Goal: Task Accomplishment & Management: Use online tool/utility

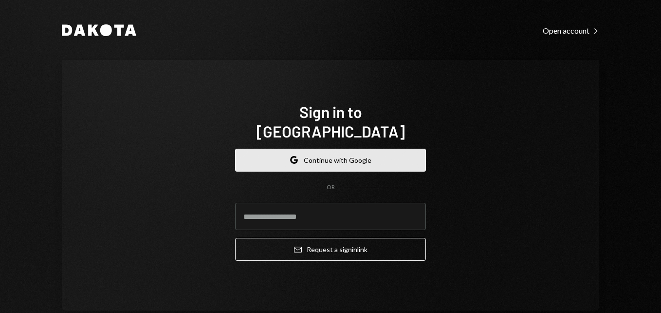
click at [321, 149] on button "Google Continue with Google" at bounding box center [330, 160] width 191 height 23
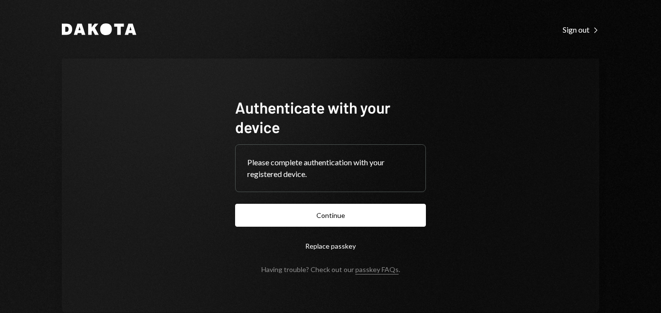
click at [323, 214] on button "Continue" at bounding box center [330, 215] width 191 height 23
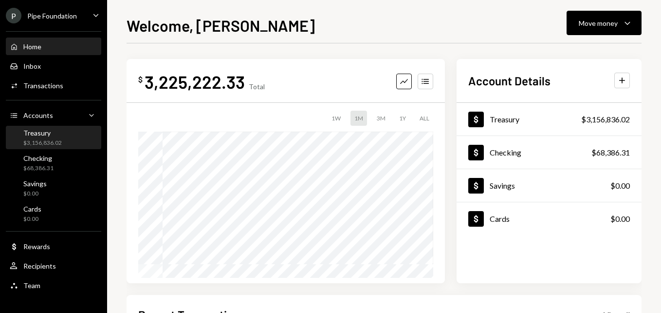
click at [48, 142] on div "$3,156,836.02" at bounding box center [42, 143] width 38 height 8
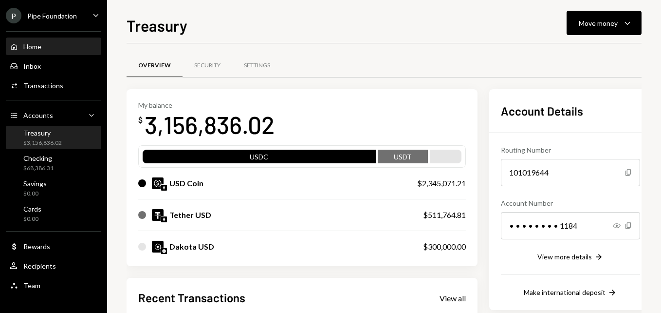
click at [44, 45] on div "Home Home" at bounding box center [54, 46] width 88 height 9
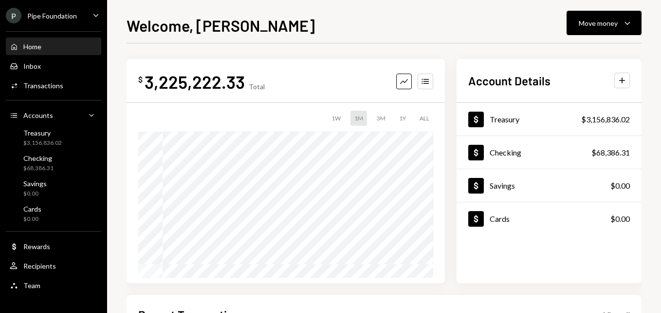
click at [63, 13] on div "Pipe Foundation" at bounding box center [52, 16] width 50 height 8
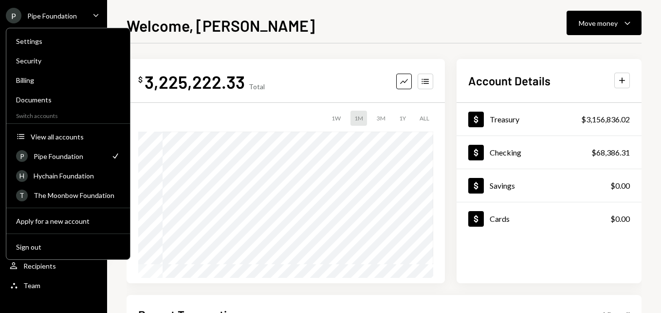
click at [69, 17] on div "Pipe Foundation" at bounding box center [52, 16] width 50 height 8
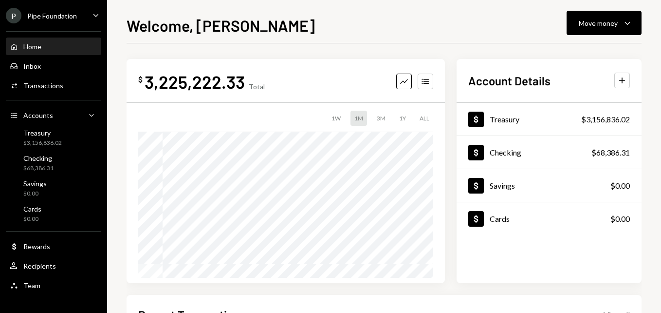
click at [69, 19] on div "Pipe Foundation" at bounding box center [52, 16] width 50 height 8
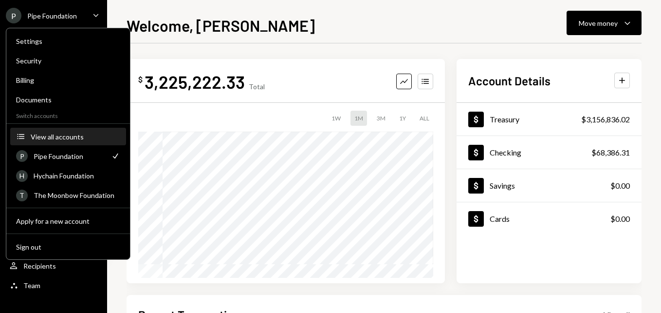
click at [77, 141] on button "Accounts View all accounts" at bounding box center [68, 137] width 116 height 18
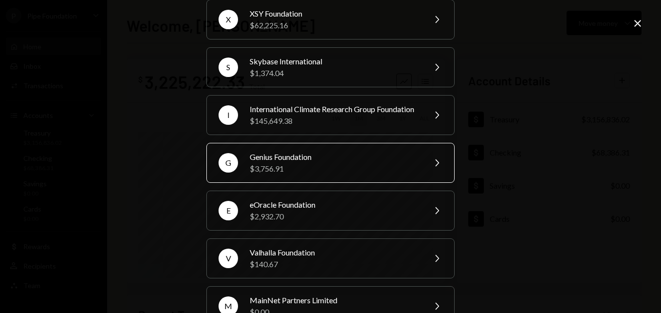
scroll to position [292, 0]
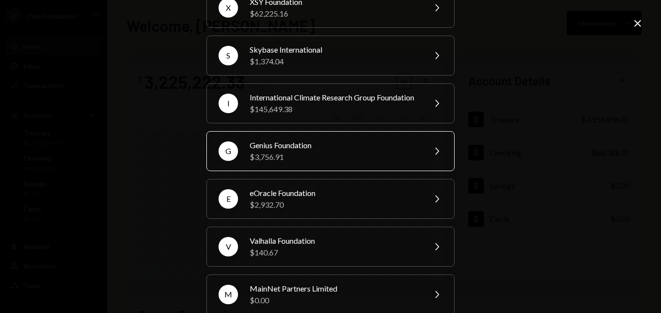
click at [328, 151] on div "Genius Foundation" at bounding box center [334, 145] width 169 height 12
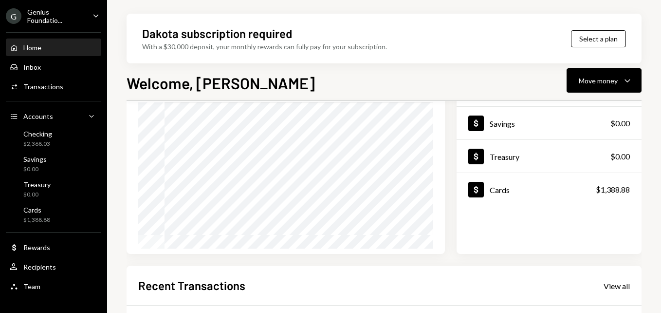
scroll to position [195, 0]
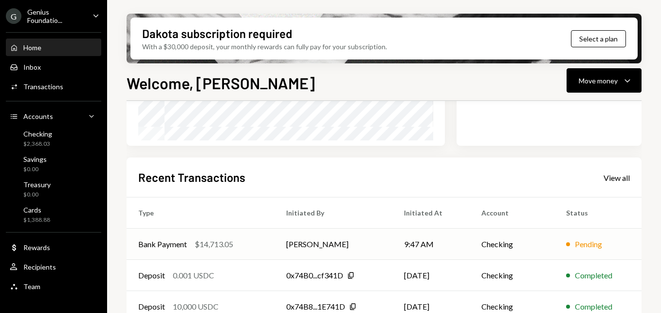
click at [367, 242] on td "[PERSON_NAME]" at bounding box center [334, 243] width 118 height 31
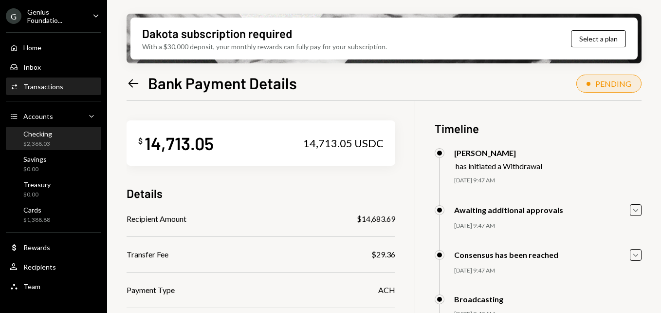
click at [57, 148] on div "Checking $2,368.03" at bounding box center [54, 139] width 88 height 22
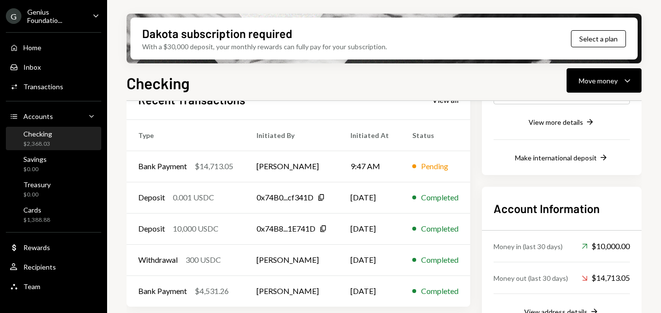
scroll to position [195, 0]
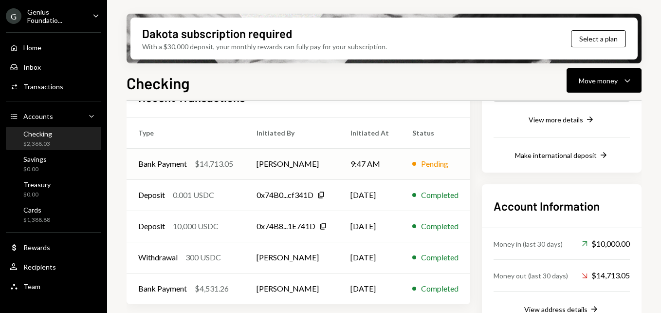
click at [339, 167] on td "[PERSON_NAME]" at bounding box center [292, 163] width 94 height 31
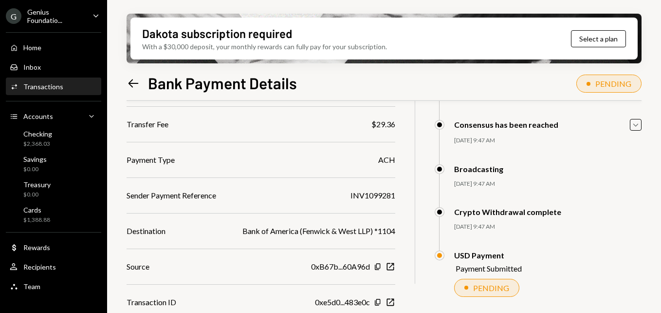
scroll to position [138, 0]
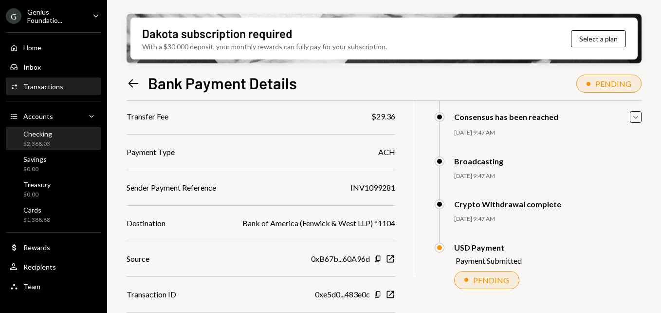
click at [72, 139] on div "Checking $2,368.03" at bounding box center [54, 139] width 88 height 19
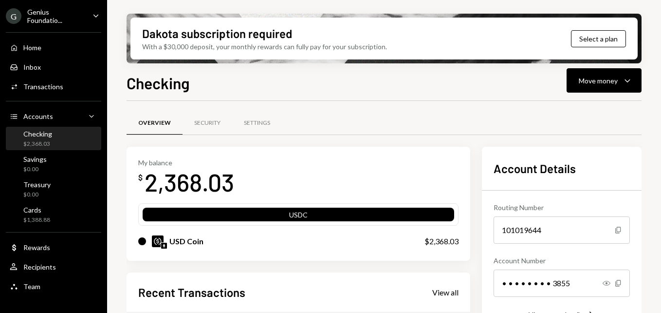
scroll to position [146, 0]
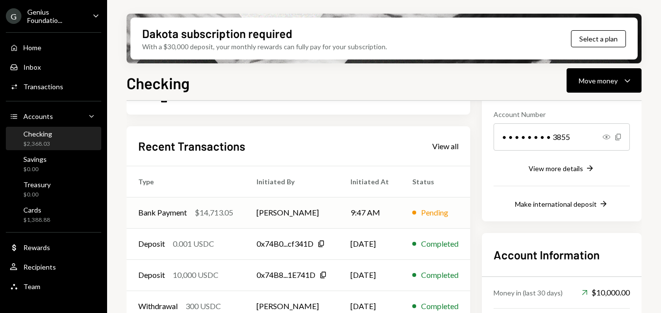
click at [333, 209] on td "[PERSON_NAME]" at bounding box center [292, 212] width 94 height 31
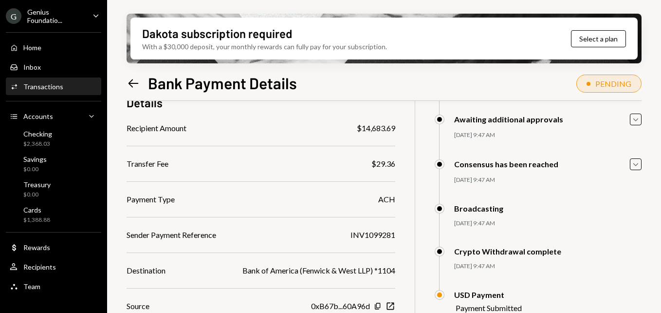
scroll to position [138, 0]
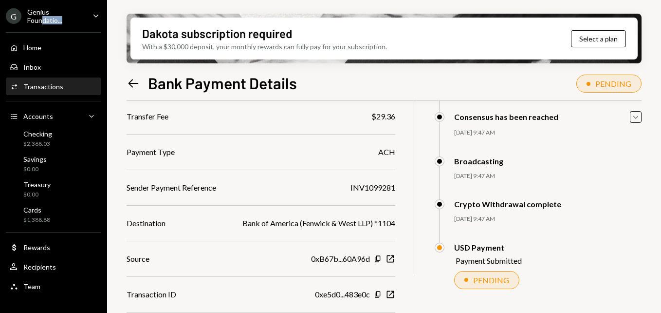
click at [64, 24] on ul "G Genius Foundatio... Caret Down Home Home Inbox Inbox Activities Transactions …" at bounding box center [53, 148] width 107 height 297
drag, startPoint x: 64, startPoint y: 24, endPoint x: 49, endPoint y: 13, distance: 18.7
click at [49, 13] on div "Genius Foundatio..." at bounding box center [55, 16] width 57 height 17
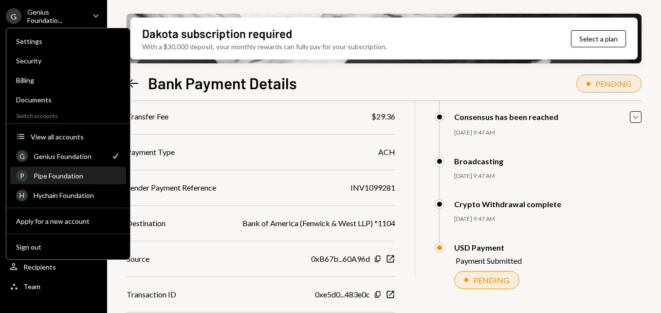
click at [65, 179] on div "Pipe Foundation" at bounding box center [77, 175] width 87 height 8
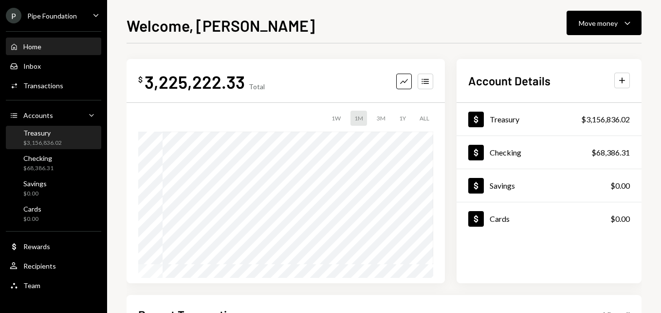
click at [57, 141] on div "$3,156,836.02" at bounding box center [42, 143] width 38 height 8
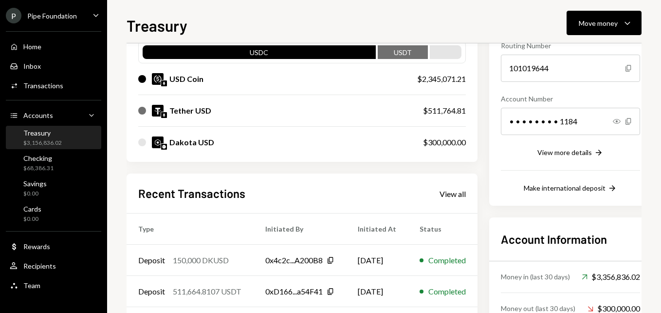
scroll to position [49, 0]
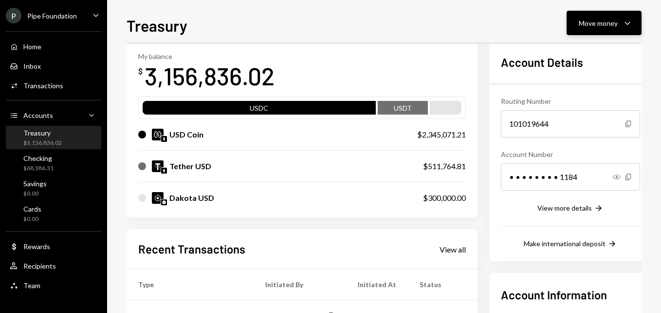
click at [622, 18] on icon "Caret Down" at bounding box center [628, 23] width 12 height 12
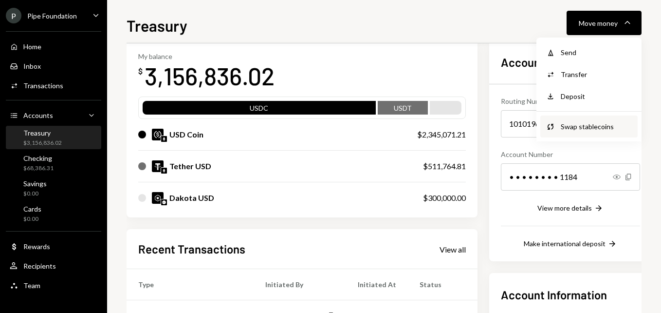
click at [576, 118] on div "Swap Swap stablecoins" at bounding box center [589, 126] width 97 height 22
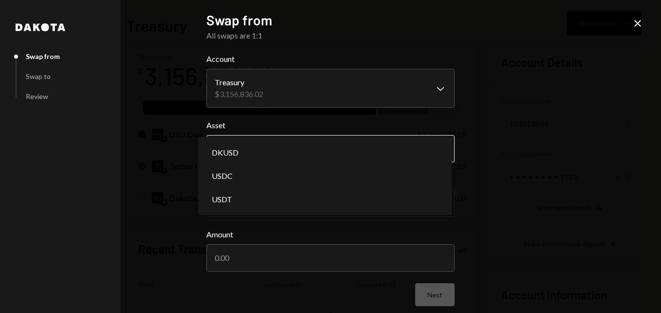
click at [289, 145] on body "P Pipe Foundation Caret Down Home Home Inbox Inbox Activities Transactions Acco…" at bounding box center [330, 156] width 661 height 313
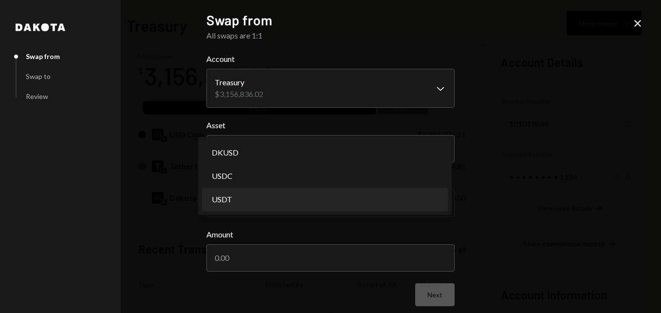
select select "****"
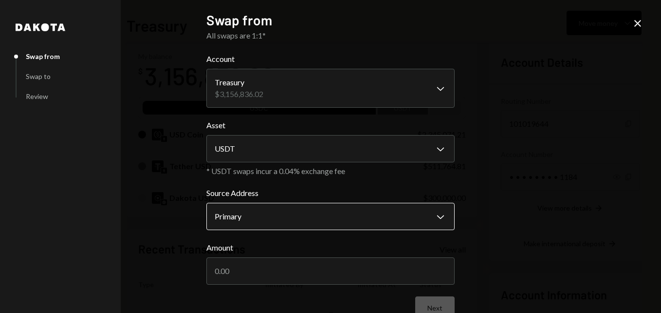
click at [263, 215] on body "P Pipe Foundation Caret Down Home Home Inbox Inbox Activities Transactions Acco…" at bounding box center [330, 156] width 661 height 313
click at [257, 268] on input "Amount" at bounding box center [331, 270] width 248 height 27
click at [235, 218] on body "P Pipe Foundation Caret Down Home Home Inbox Inbox Activities Transactions Acco…" at bounding box center [330, 156] width 661 height 313
click at [243, 275] on input "Amount" at bounding box center [331, 270] width 248 height 27
click at [242, 275] on input "Amount" at bounding box center [331, 270] width 248 height 27
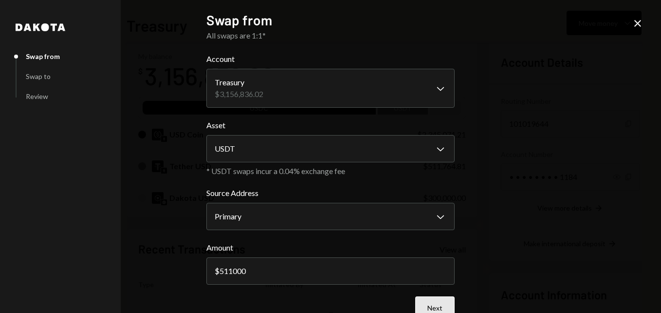
type input "511000"
click at [437, 300] on button "Next" at bounding box center [434, 307] width 39 height 23
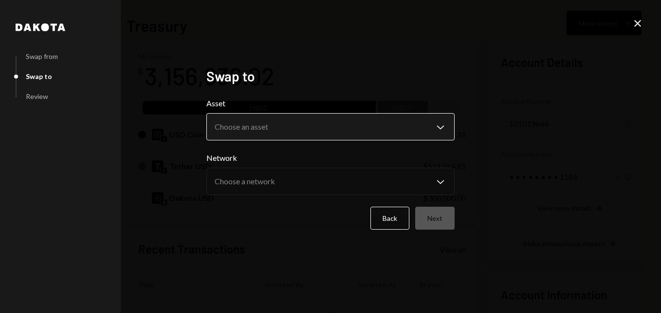
click at [272, 124] on body "P Pipe Foundation Caret Down Home Home Inbox Inbox Activities Transactions Acco…" at bounding box center [330, 156] width 661 height 313
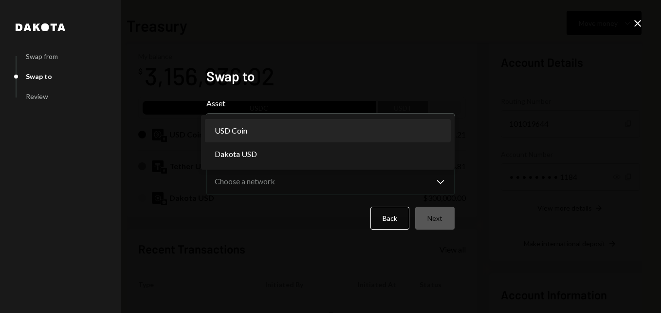
select select "****"
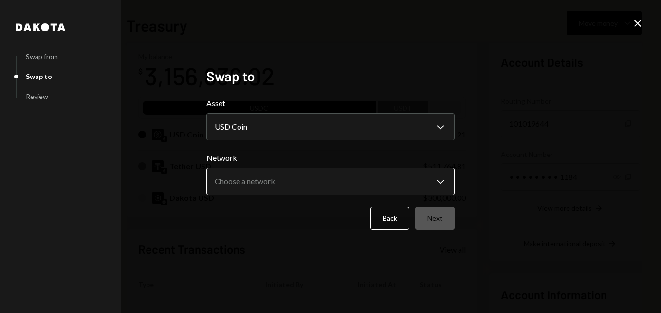
click at [285, 172] on body "P Pipe Foundation Caret Down Home Home Inbox Inbox Activities Transactions Acco…" at bounding box center [330, 156] width 661 height 313
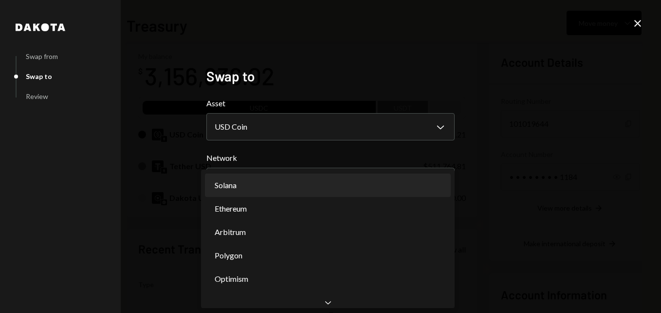
select select "**********"
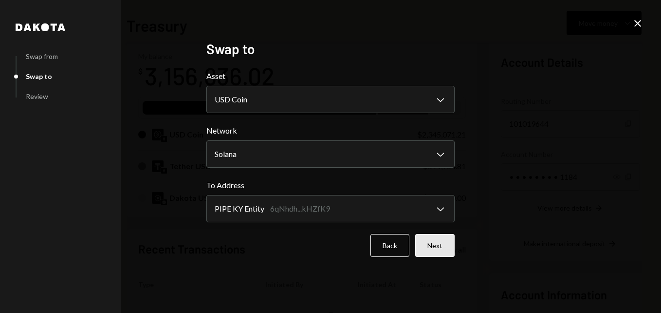
click at [433, 244] on button "Next" at bounding box center [434, 245] width 39 height 23
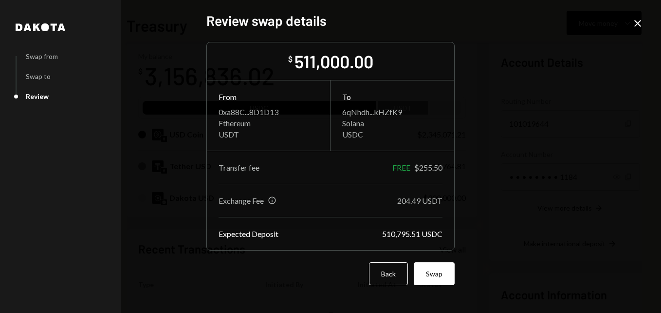
click at [274, 199] on div "Info" at bounding box center [272, 200] width 9 height 9
click at [273, 199] on div "Info" at bounding box center [272, 200] width 9 height 9
click at [389, 265] on button "Back" at bounding box center [388, 273] width 39 height 23
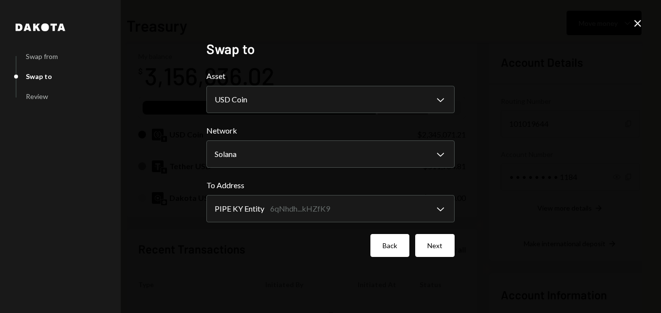
click at [389, 240] on button "Back" at bounding box center [390, 245] width 39 height 23
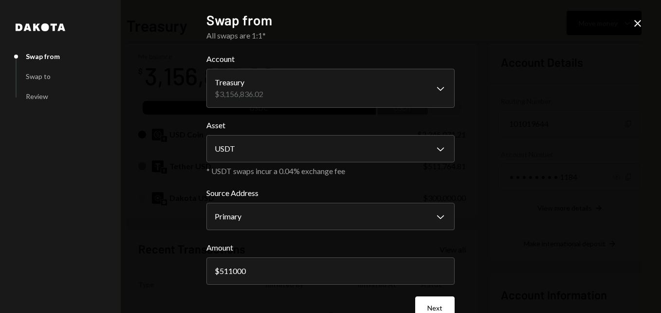
click at [641, 23] on icon "Close" at bounding box center [638, 24] width 12 height 12
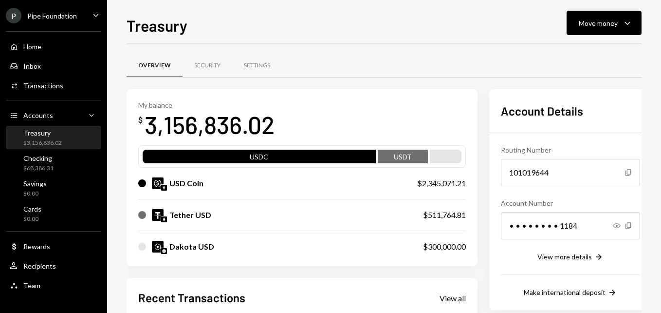
scroll to position [49, 0]
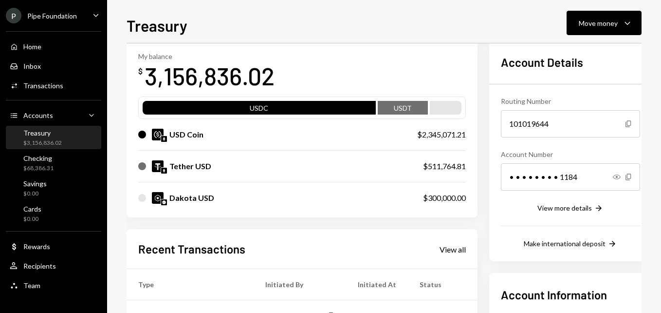
click at [50, 13] on div "Pipe Foundation" at bounding box center [52, 16] width 50 height 8
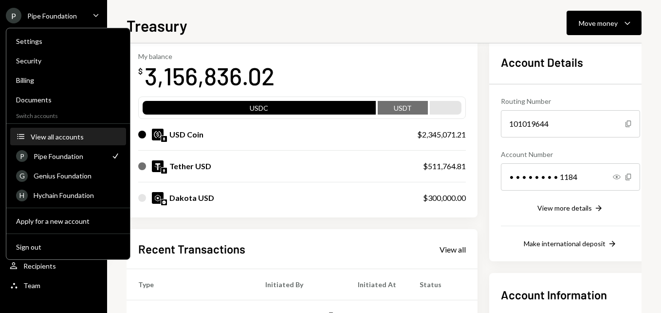
click at [69, 135] on div "View all accounts" at bounding box center [76, 136] width 90 height 8
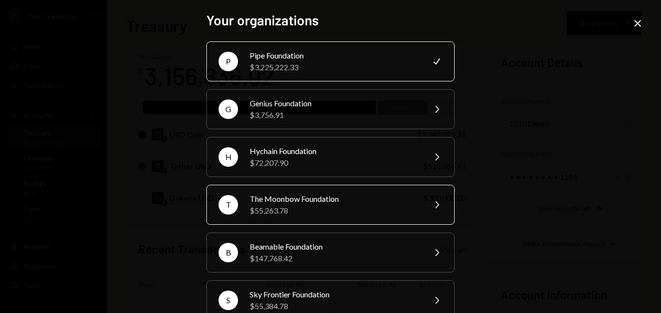
click at [339, 198] on div "The Moonbow Foundation" at bounding box center [334, 199] width 169 height 12
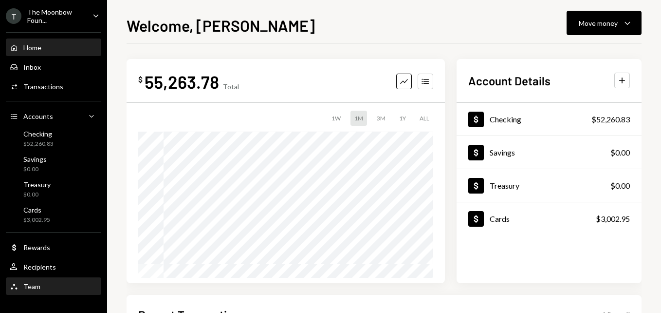
click at [53, 287] on div "Team Team" at bounding box center [54, 286] width 88 height 9
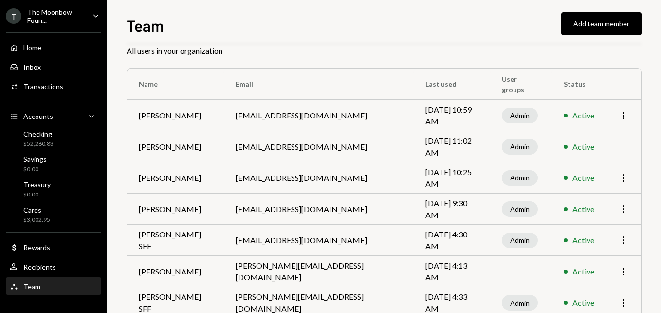
scroll to position [21, 0]
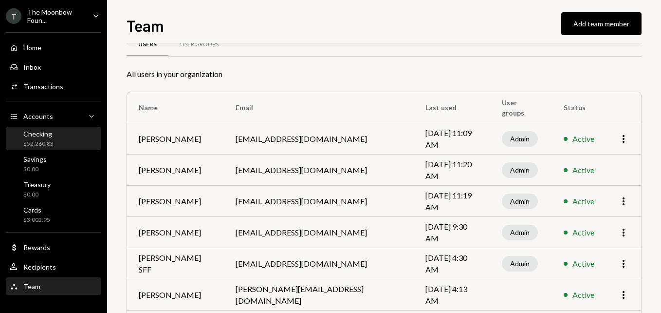
click at [53, 137] on div "Checking $52,260.83" at bounding box center [54, 139] width 88 height 19
